Goal: Transaction & Acquisition: Purchase product/service

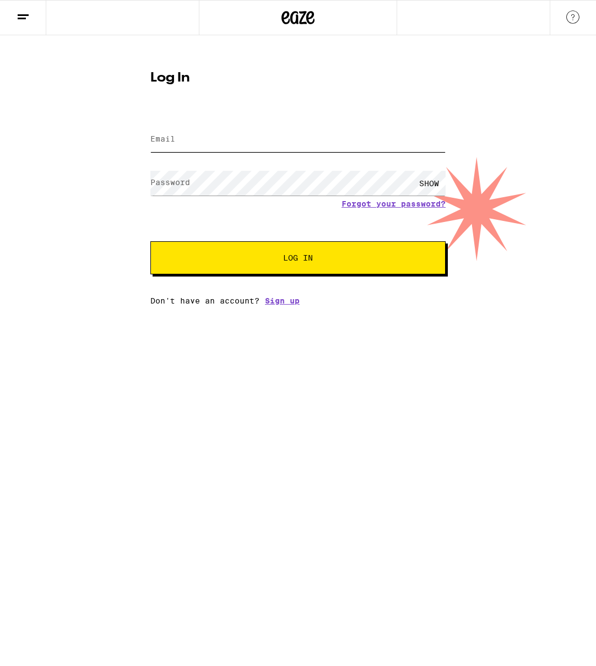
type input "alicia.mattera@gmail.com"
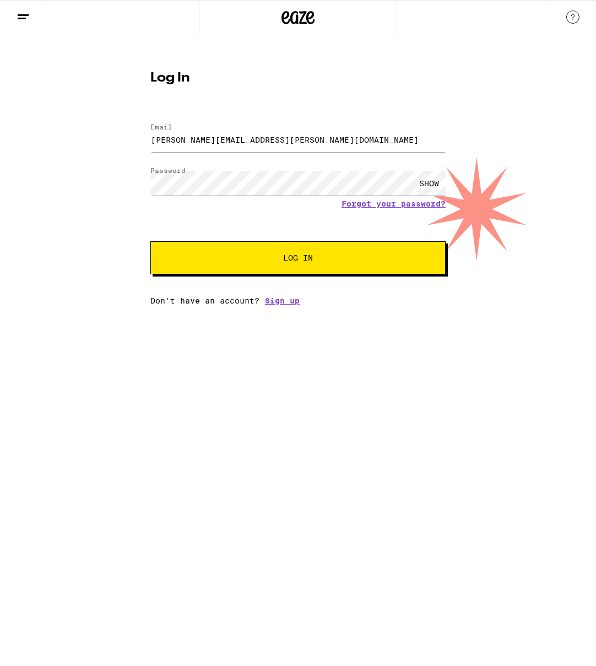
click at [254, 268] on button "Log In" at bounding box center [297, 257] width 295 height 33
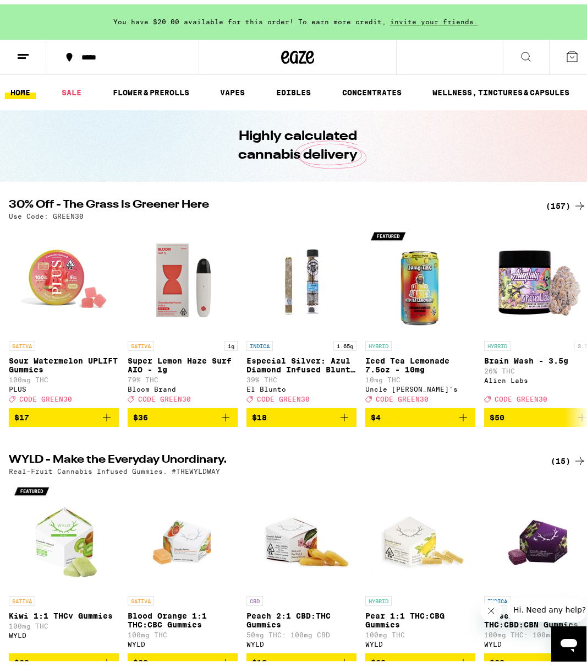
click at [447, 54] on div "*****" at bounding box center [298, 52] width 596 height 35
click at [520, 50] on icon at bounding box center [526, 52] width 13 height 13
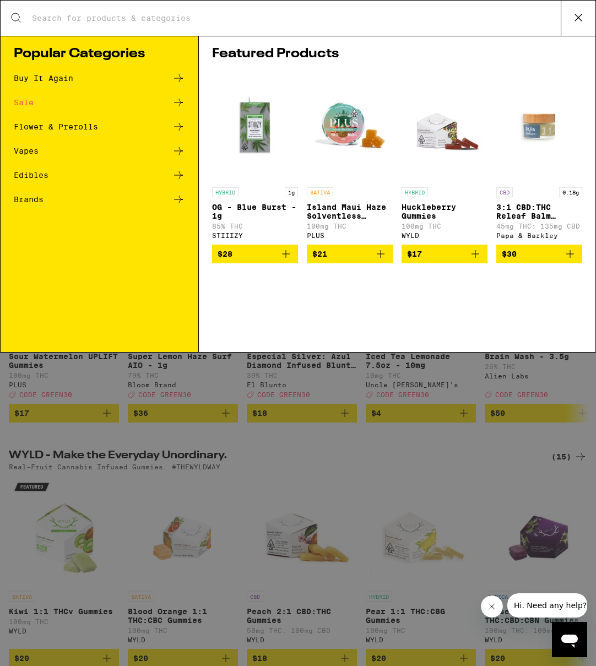
click at [442, 19] on input "Search for Products" at bounding box center [295, 18] width 529 height 10
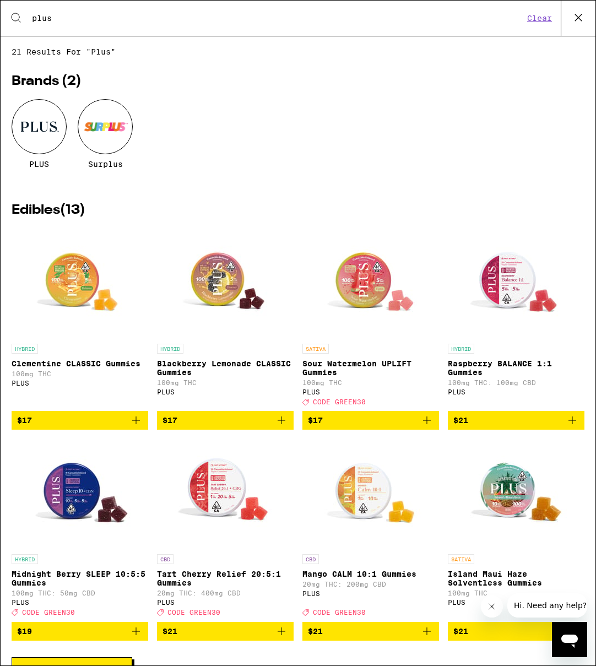
type input "plus"
click at [388, 427] on span "$17" at bounding box center [371, 419] width 126 height 13
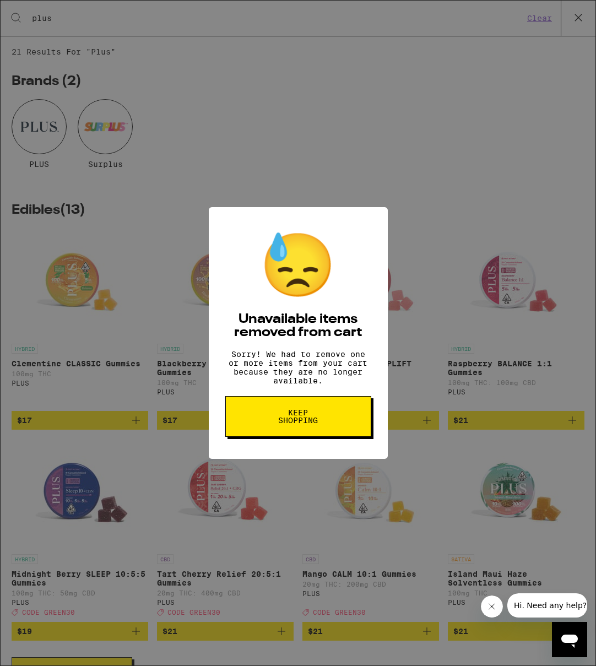
click at [346, 422] on button "Keep Shopping" at bounding box center [298, 416] width 146 height 41
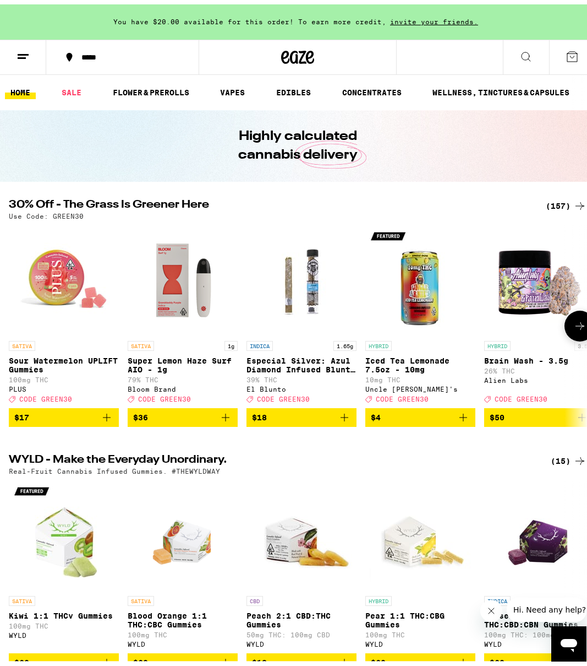
click at [109, 420] on icon "Add to bag" at bounding box center [106, 412] width 13 height 13
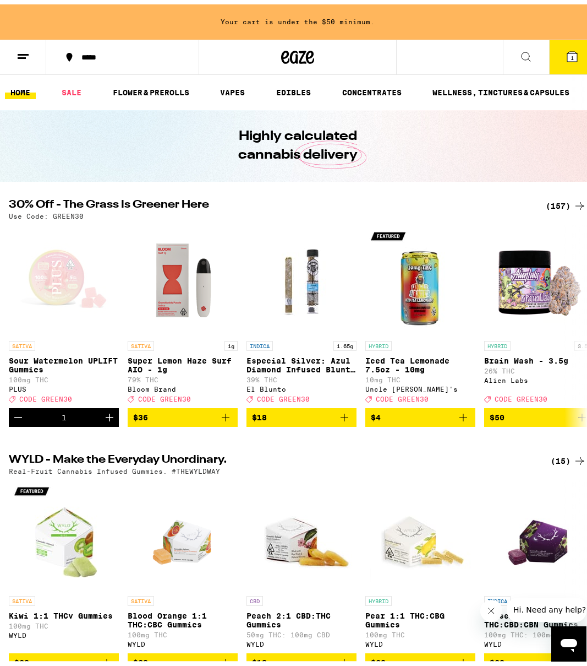
click at [439, 54] on div "***** 1" at bounding box center [298, 52] width 596 height 35
click at [510, 47] on button at bounding box center [526, 53] width 46 height 35
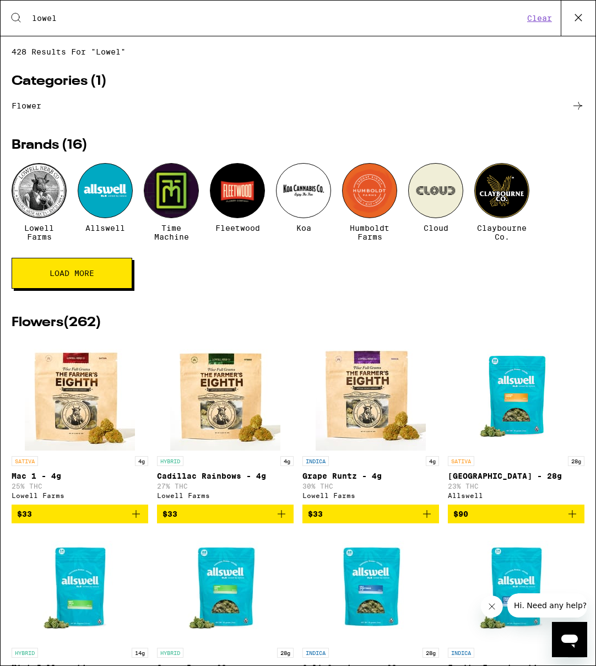
type input "lowel"
click at [50, 236] on span "Lowell Farms" at bounding box center [39, 233] width 55 height 18
click at [41, 232] on span "Lowell Farms" at bounding box center [39, 233] width 55 height 18
click at [39, 189] on div at bounding box center [39, 190] width 55 height 55
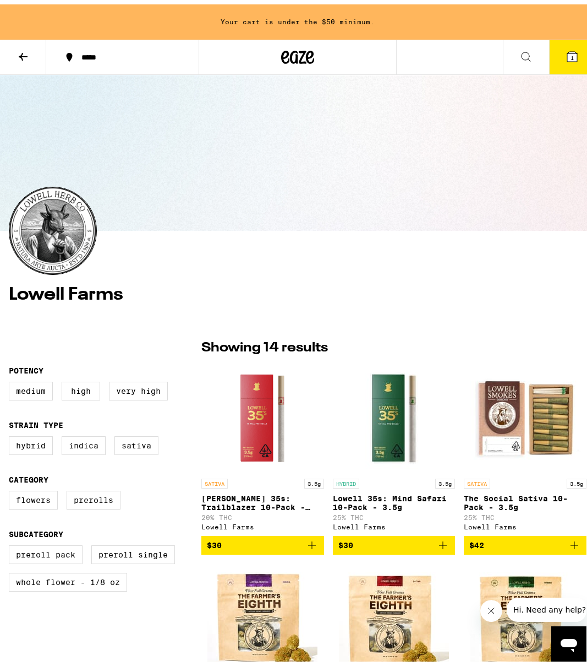
click at [311, 545] on icon "Add to bag" at bounding box center [312, 540] width 13 height 13
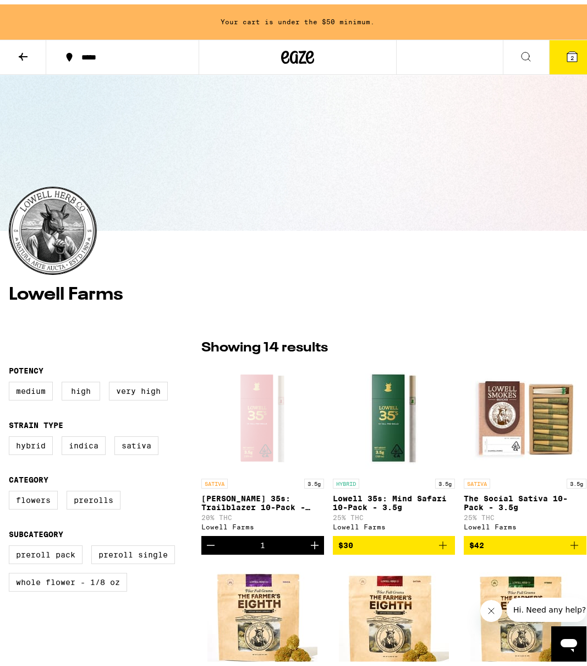
click at [441, 545] on icon "Add to bag" at bounding box center [443, 540] width 13 height 13
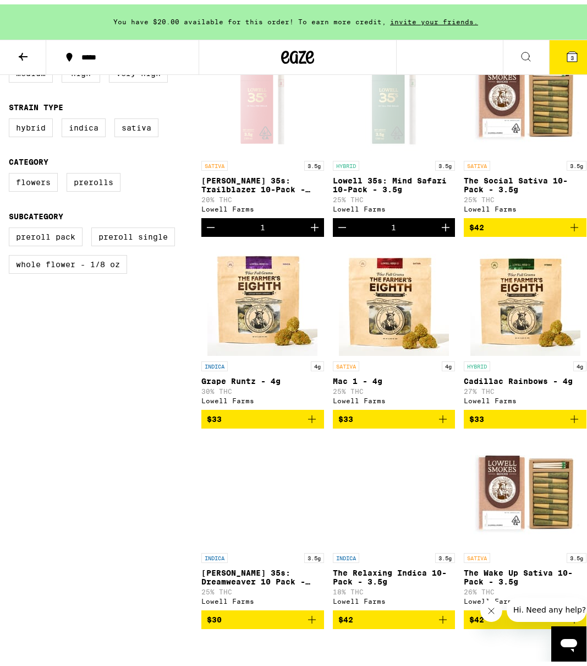
scroll to position [432, 0]
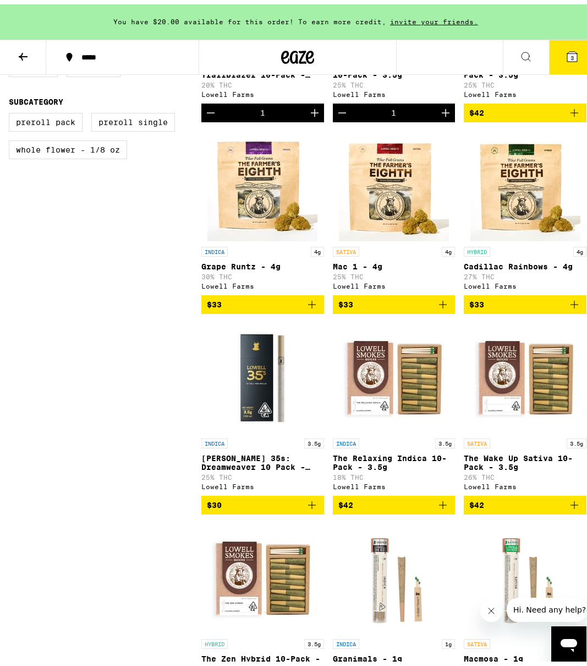
click at [311, 507] on icon "Add to bag" at bounding box center [312, 500] width 13 height 13
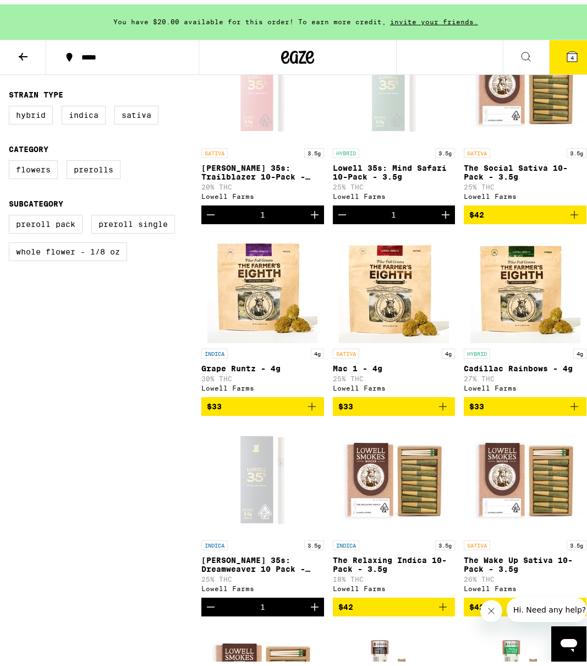
scroll to position [0, 0]
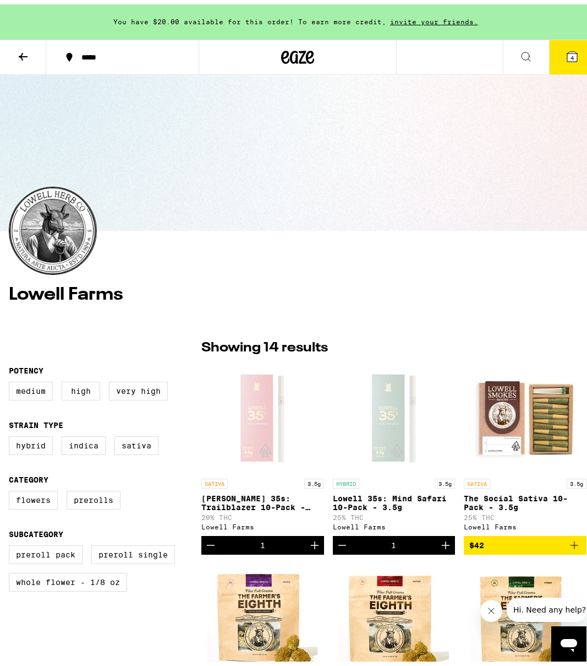
click at [553, 51] on button "4" at bounding box center [572, 53] width 46 height 34
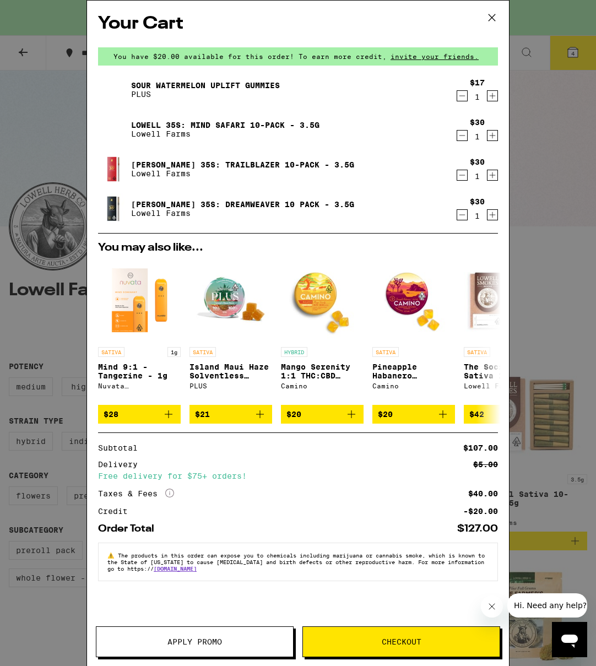
click at [219, 642] on span "Apply Promo" at bounding box center [194, 642] width 55 height 8
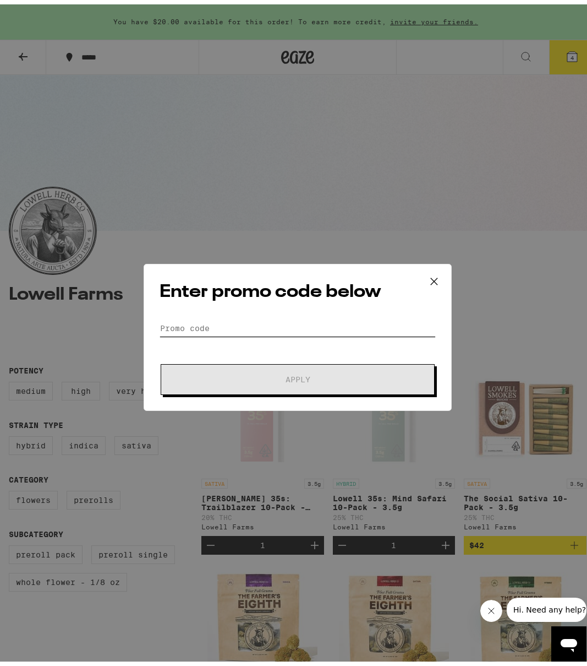
click at [190, 325] on input "Promo Code" at bounding box center [298, 323] width 276 height 17
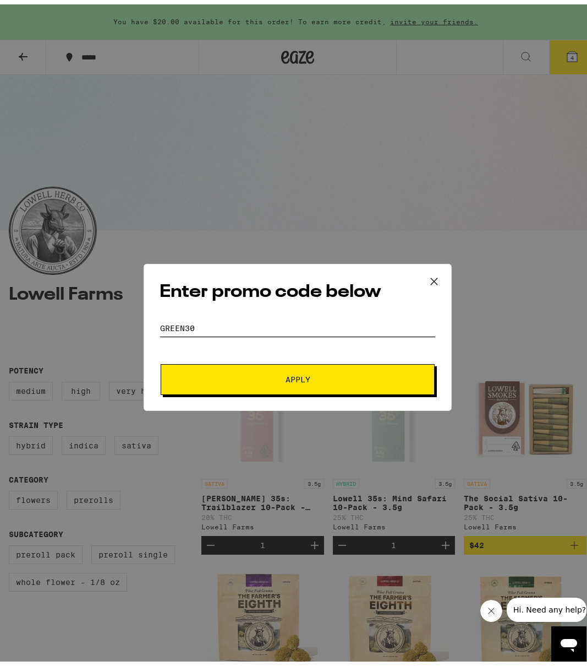
type input "green30"
click at [218, 363] on button "Apply" at bounding box center [298, 375] width 274 height 31
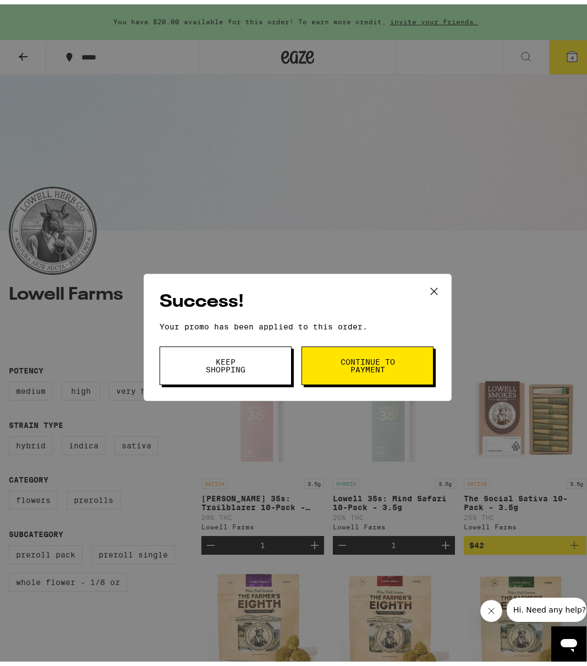
click at [432, 282] on icon at bounding box center [434, 287] width 17 height 17
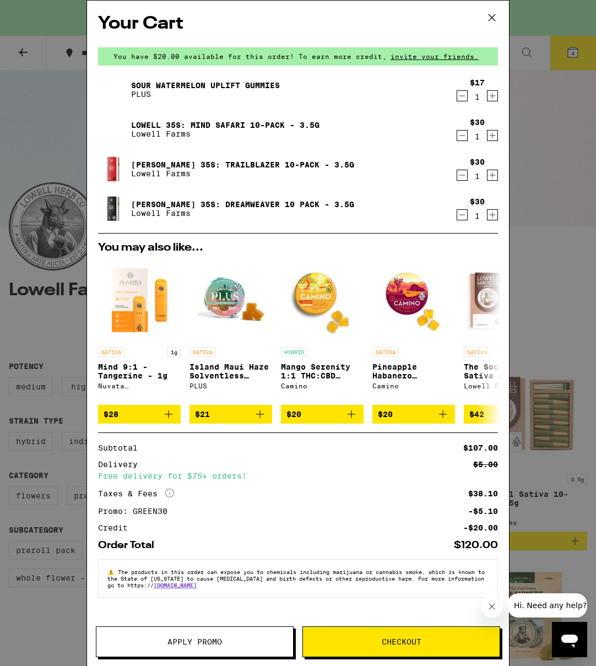
click at [366, 640] on span "Checkout" at bounding box center [401, 642] width 197 height 8
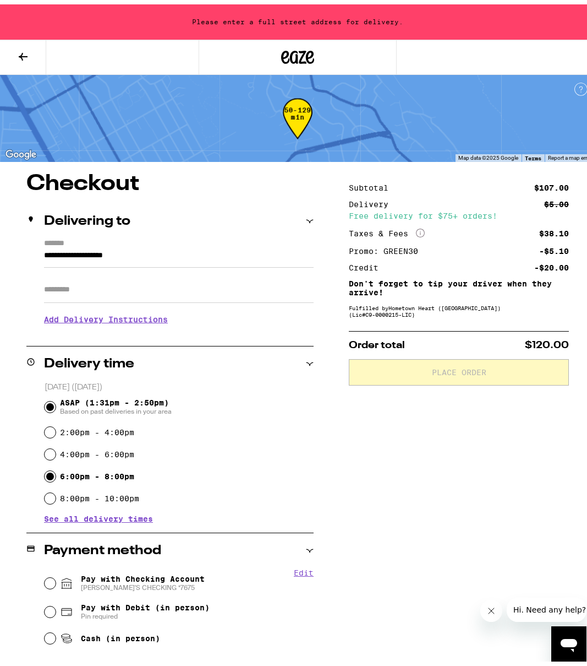
click at [48, 471] on input "6:00pm - 8:00pm" at bounding box center [50, 471] width 11 height 11
radio input "true"
click at [46, 580] on input "Pay with Checking Account [PERSON_NAME]'S CHECKING *7675" at bounding box center [50, 578] width 11 height 11
radio input "true"
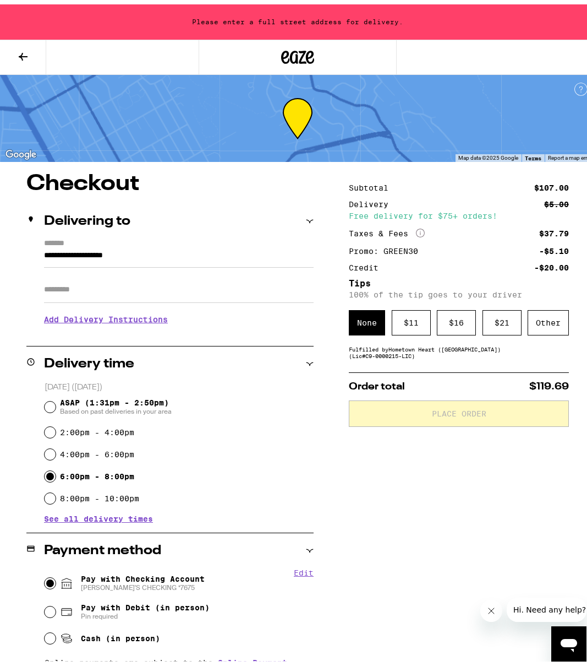
click at [364, 324] on div "None" at bounding box center [367, 318] width 36 height 25
click at [531, 321] on div "Other" at bounding box center [548, 318] width 41 height 25
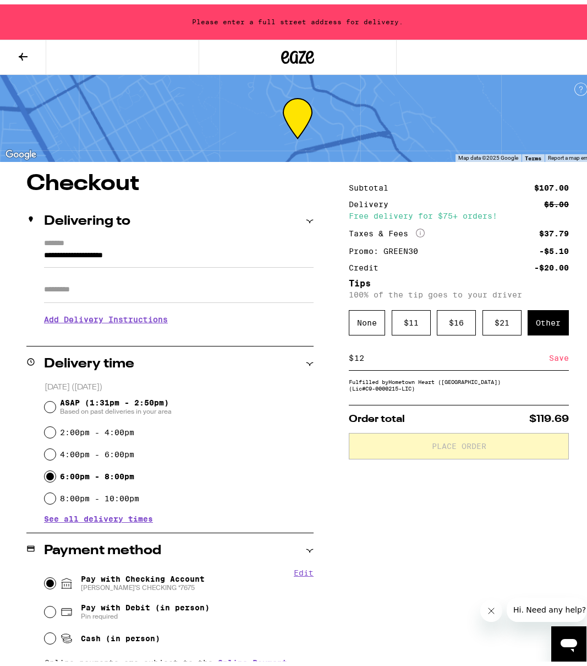
type input "12"
click at [554, 354] on div "Save" at bounding box center [559, 353] width 20 height 24
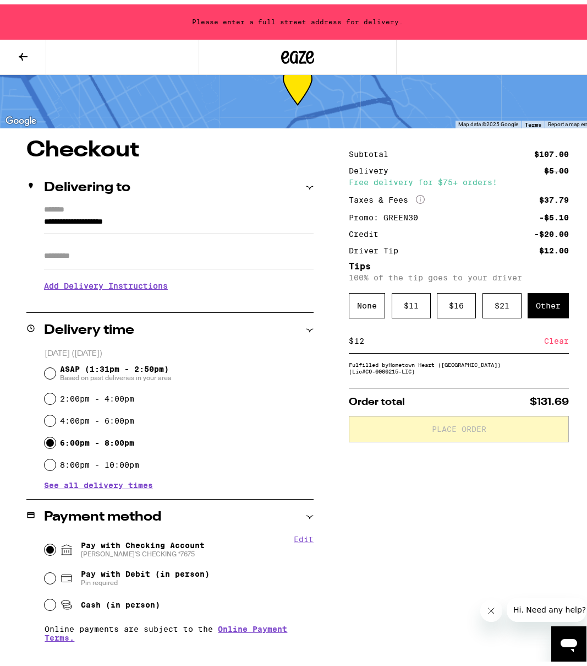
scroll to position [45, 0]
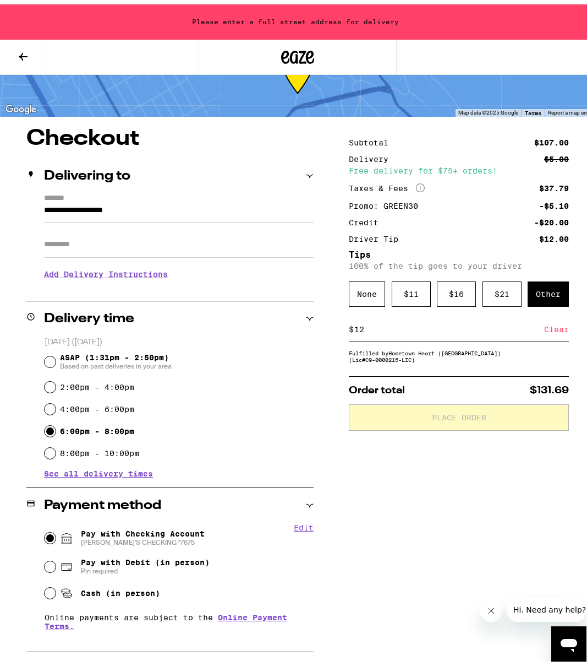
click at [171, 209] on input "**********" at bounding box center [179, 208] width 270 height 19
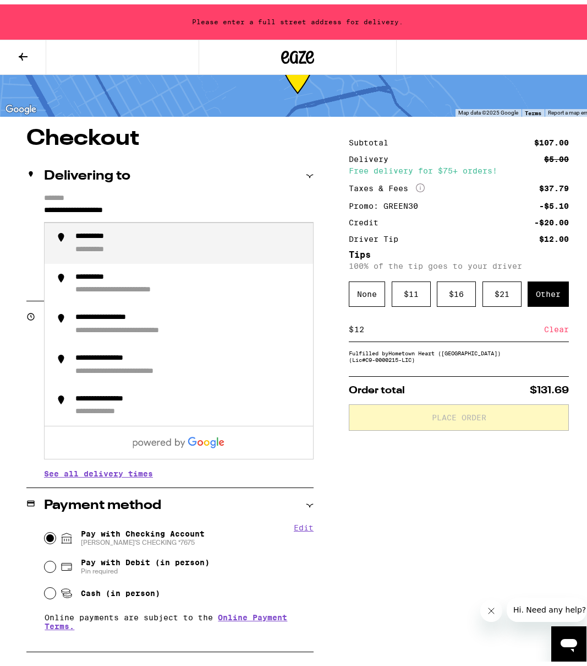
drag, startPoint x: 163, startPoint y: 208, endPoint x: 26, endPoint y: 205, distance: 136.6
click at [26, 205] on div "**********" at bounding box center [169, 236] width 287 height 95
click at [106, 239] on div "**********" at bounding box center [189, 238] width 229 height 23
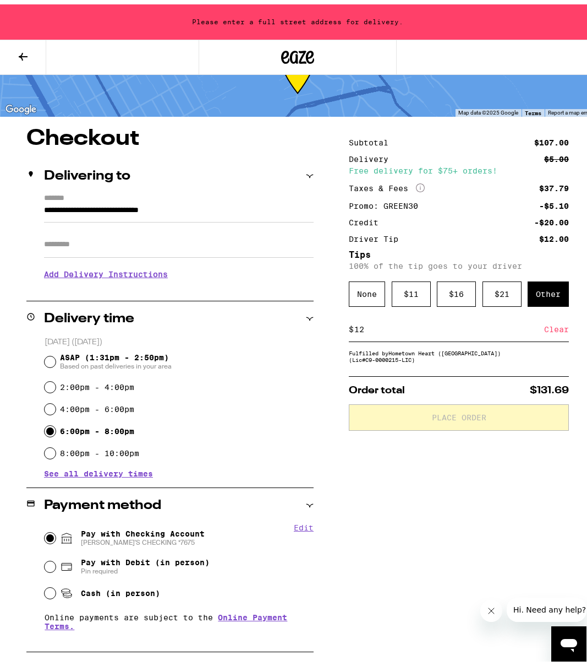
type input "**********"
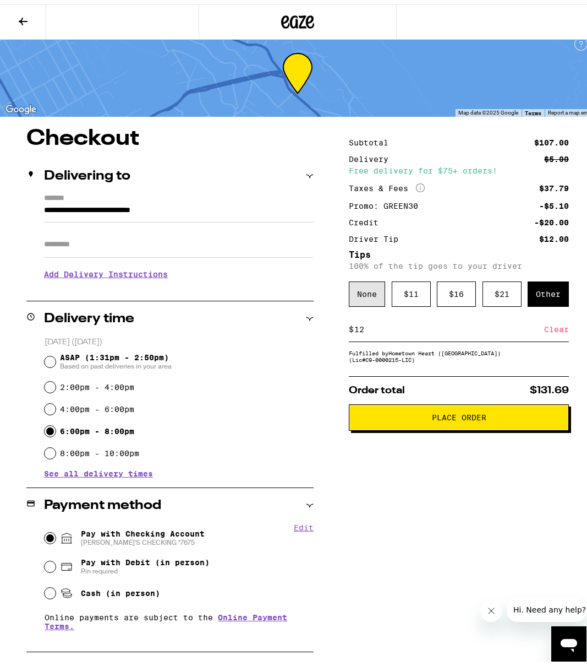
click at [366, 299] on div "None" at bounding box center [367, 289] width 36 height 25
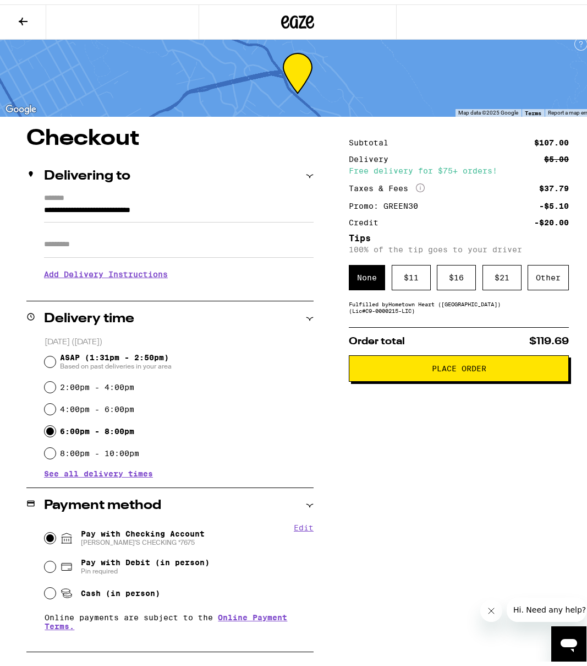
click at [467, 368] on span "Place Order" at bounding box center [459, 364] width 55 height 8
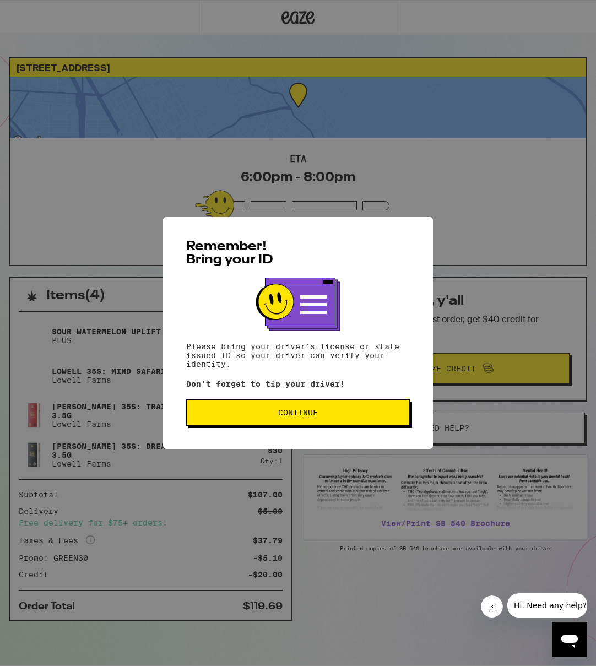
click at [343, 416] on span "Continue" at bounding box center [297, 413] width 205 height 8
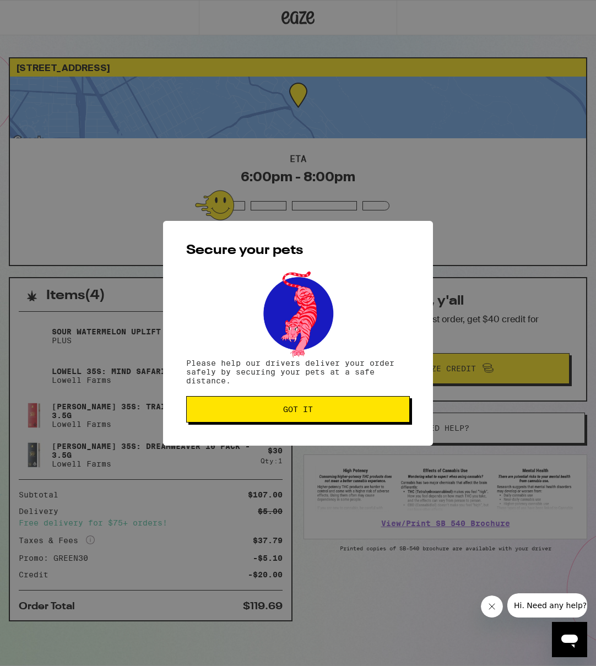
click at [343, 418] on button "Got it" at bounding box center [298, 409] width 224 height 26
